Goal: Transaction & Acquisition: Book appointment/travel/reservation

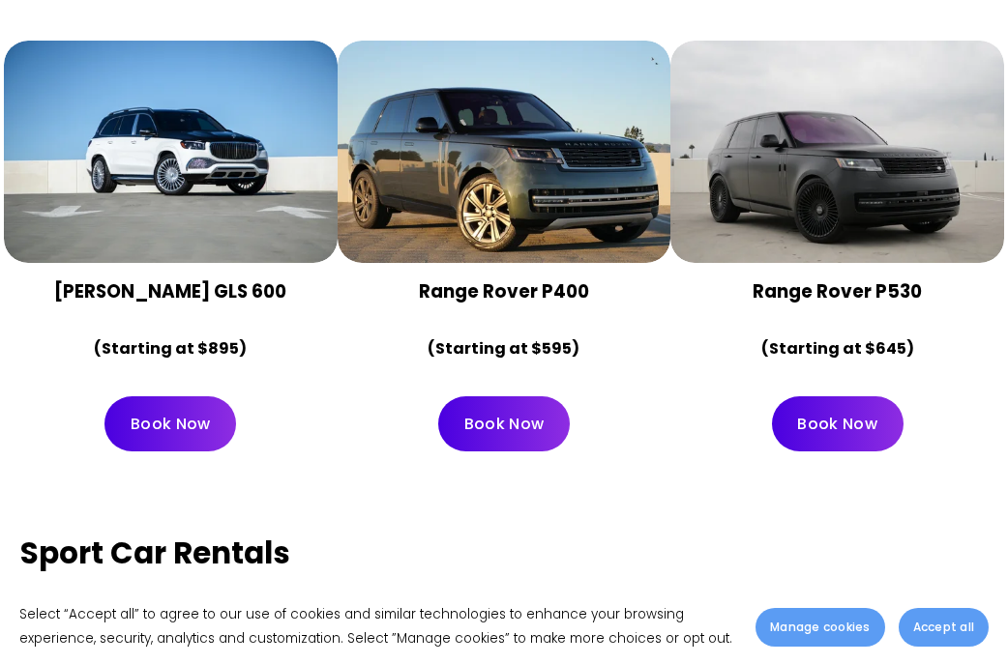
scroll to position [4918, 0]
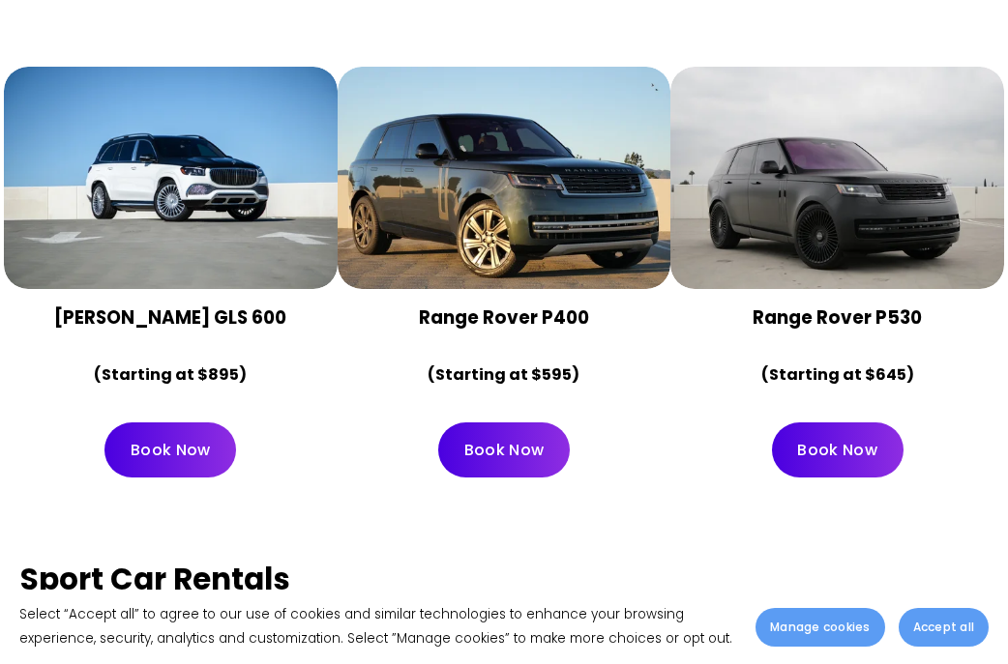
click at [168, 193] on div at bounding box center [171, 178] width 334 height 222
click at [169, 423] on link "Book Now" at bounding box center [169, 450] width 131 height 55
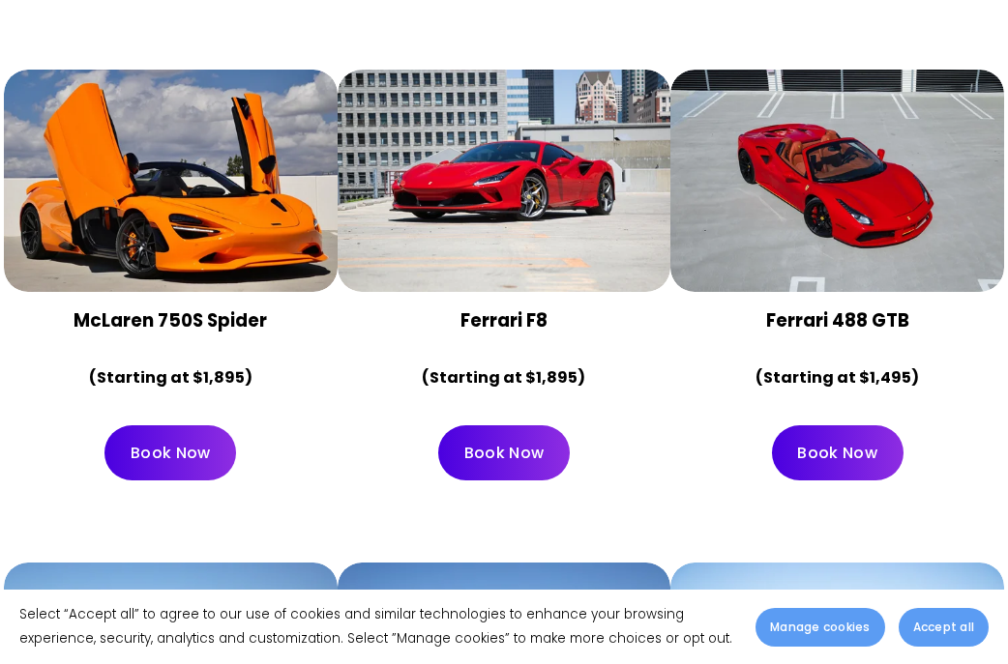
scroll to position [1884, 0]
